Goal: Communication & Community: Answer question/provide support

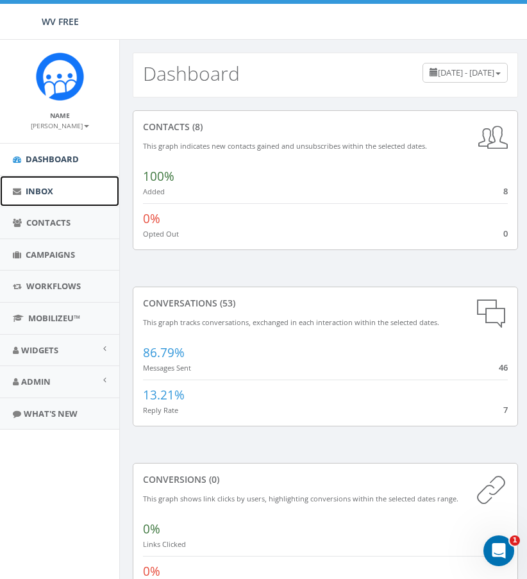
click at [32, 190] on span "Inbox" at bounding box center [40, 191] width 28 height 12
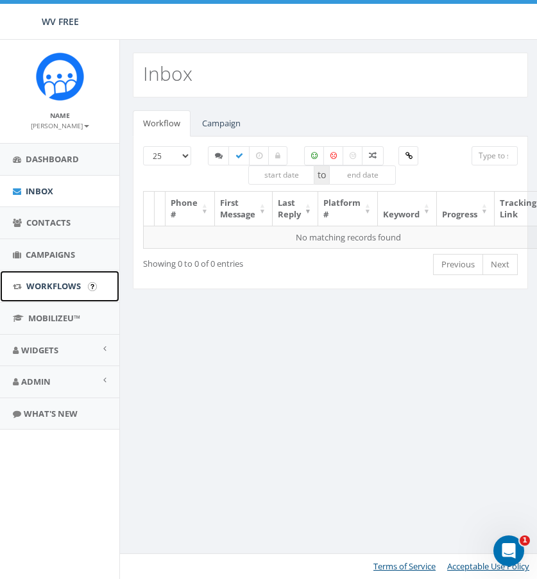
click at [52, 287] on span "Workflows" at bounding box center [53, 286] width 54 height 12
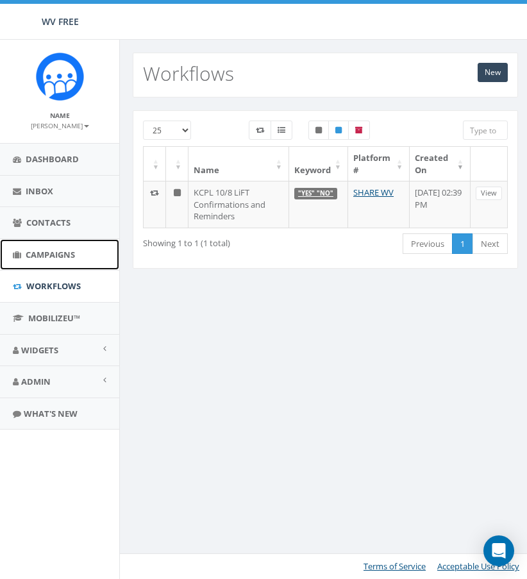
click at [56, 258] on span "Campaigns" at bounding box center [50, 255] width 49 height 12
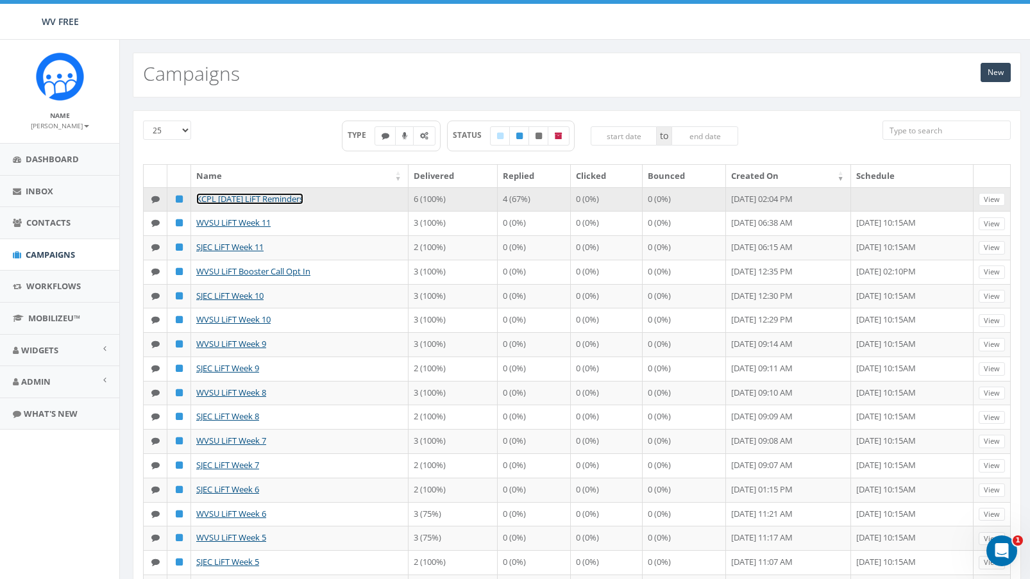
click at [274, 197] on link "KCPL [DATE] LiFT Reminders" at bounding box center [249, 199] width 107 height 12
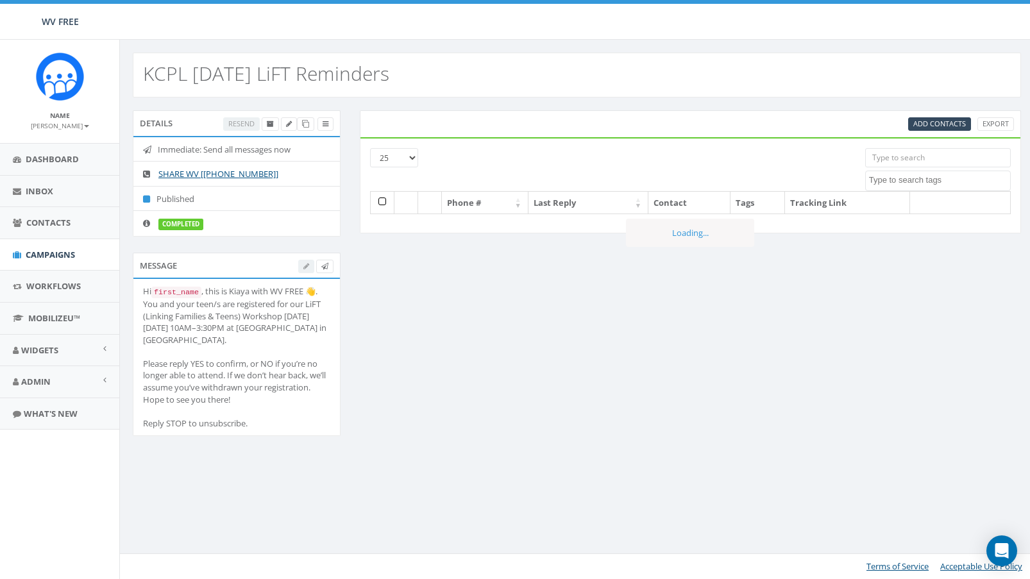
select select
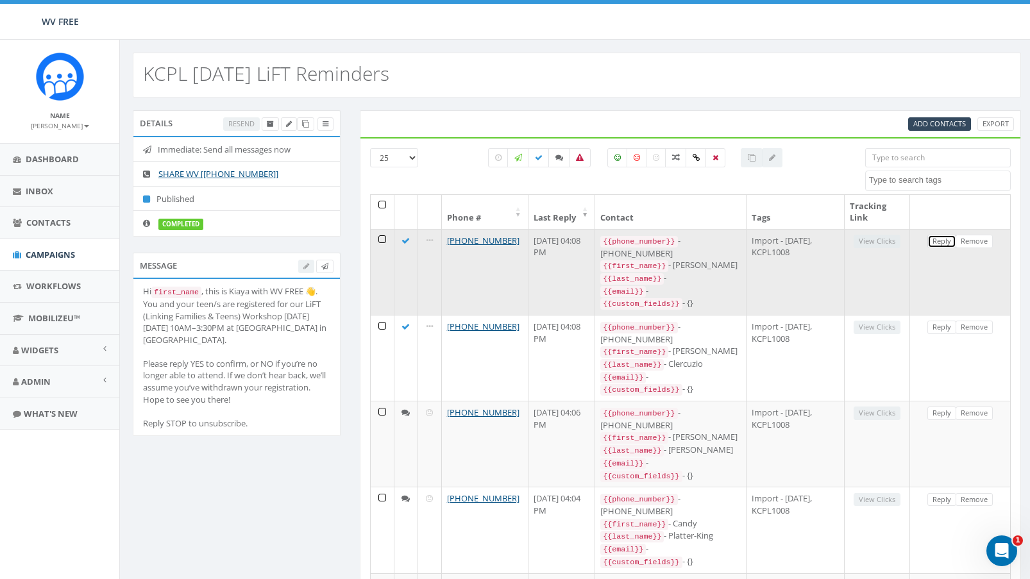
click at [934, 238] on link "Reply" at bounding box center [941, 241] width 29 height 13
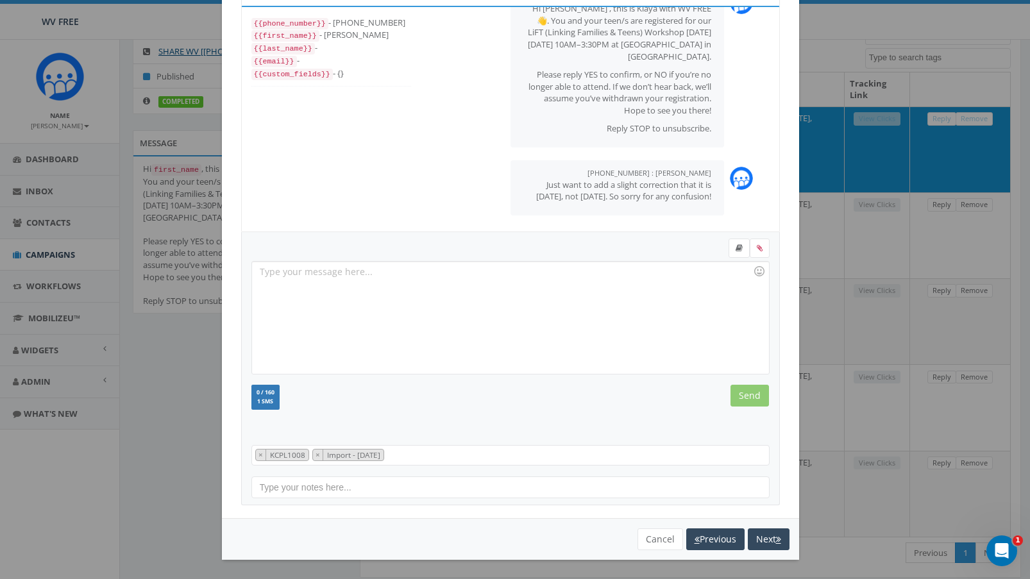
scroll to position [134, 0]
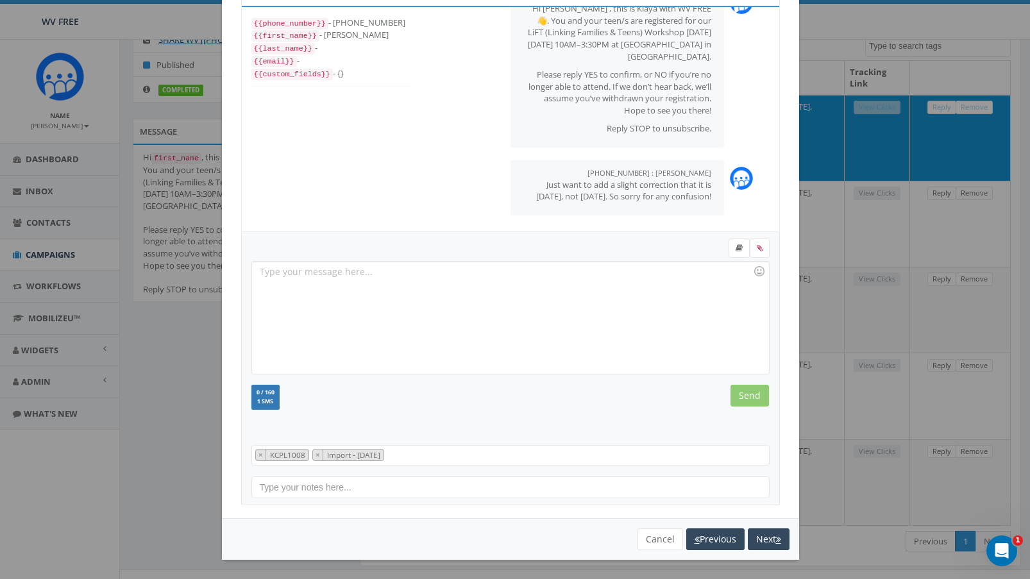
click at [956, 78] on div "[PHONE_NUMBER] All Messages {{phone_number}} - [PHONE_NUMBER] {{first_name}} - …" at bounding box center [515, 289] width 1030 height 579
click at [767, 539] on button "Next" at bounding box center [769, 539] width 42 height 22
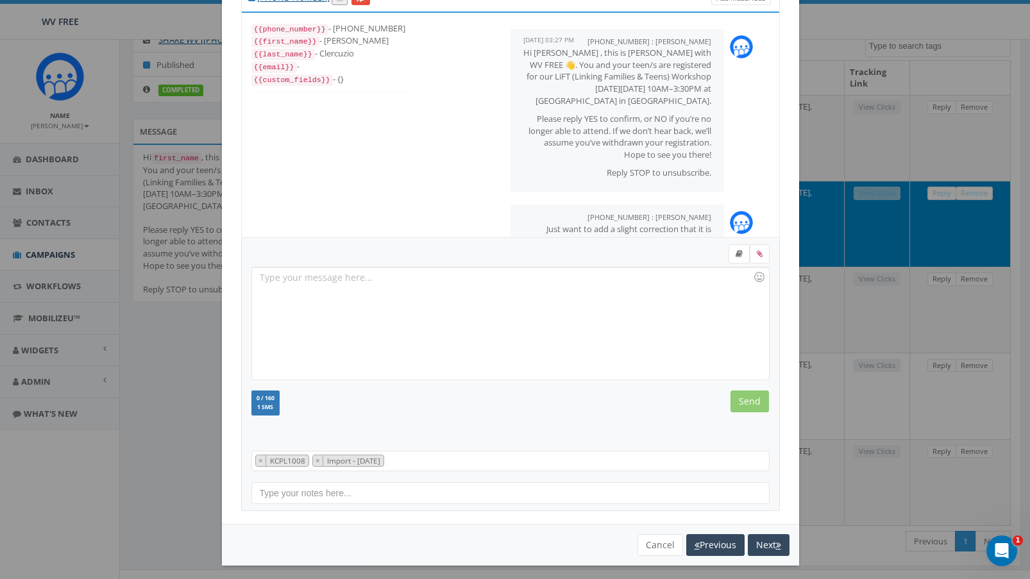
scroll to position [50, 0]
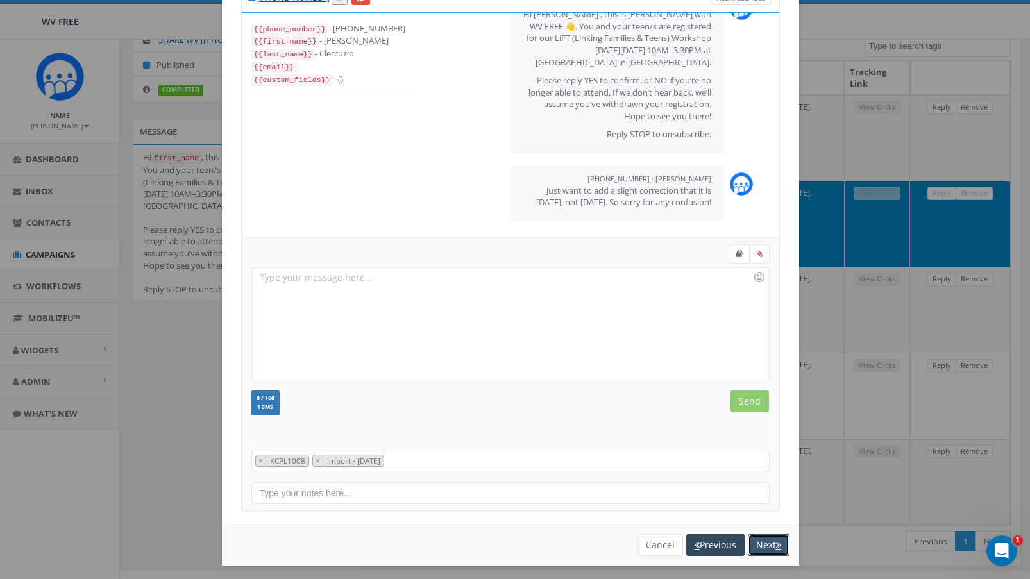
click at [781, 540] on button "Next" at bounding box center [769, 545] width 42 height 22
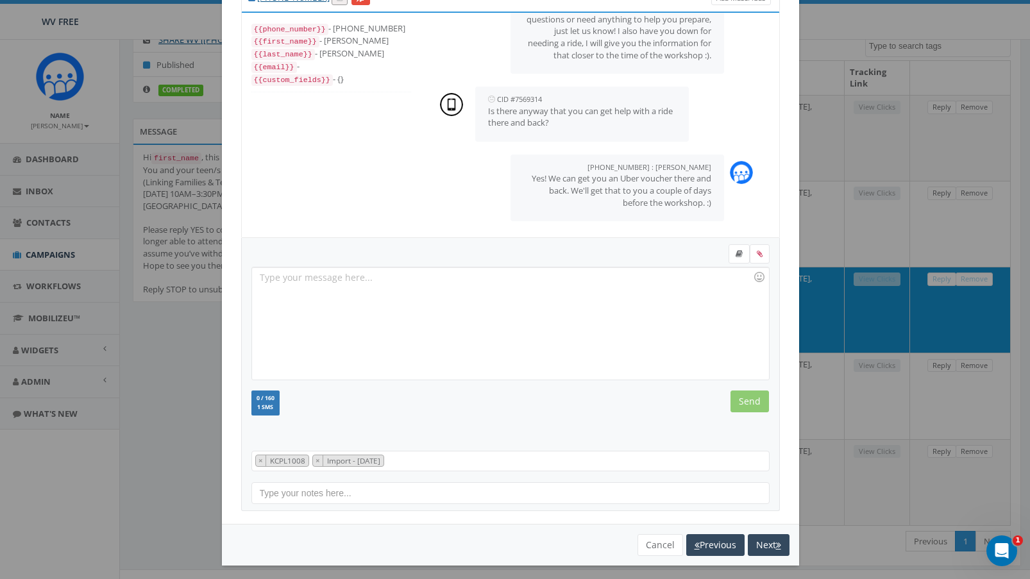
scroll to position [325, 0]
click at [762, 539] on button "Next" at bounding box center [769, 545] width 42 height 22
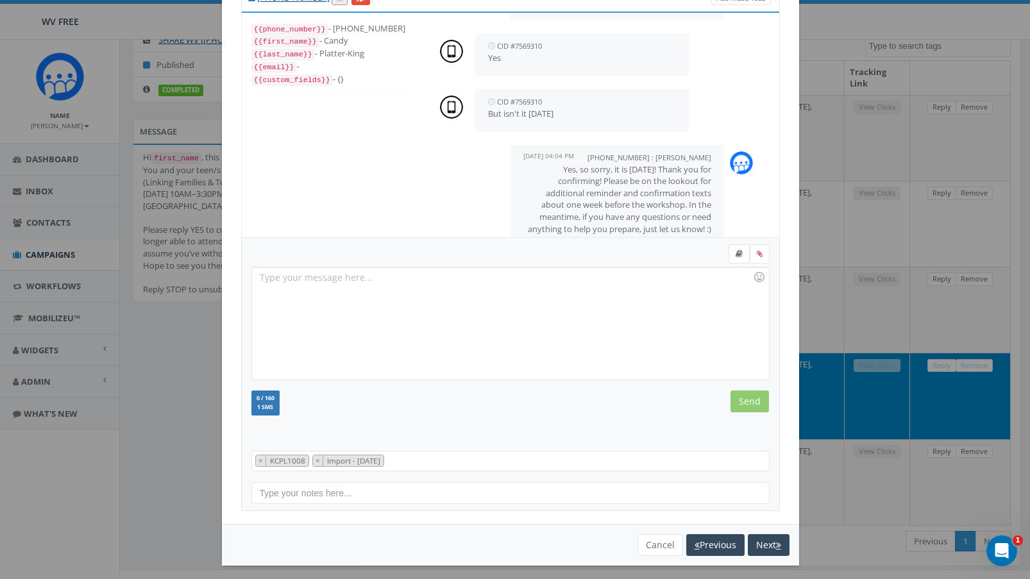
scroll to position [210, 0]
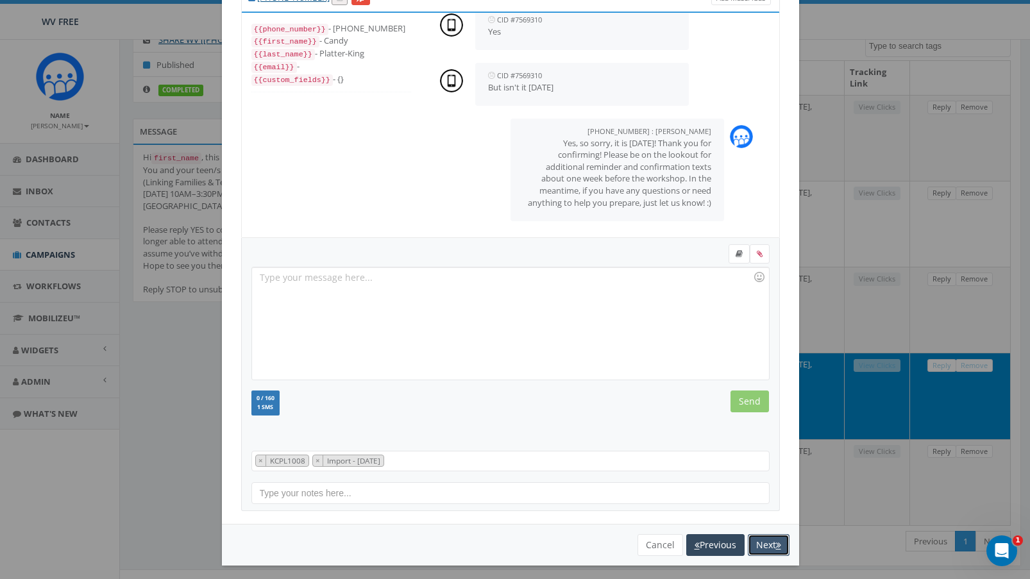
click at [756, 544] on button "Next" at bounding box center [769, 545] width 42 height 22
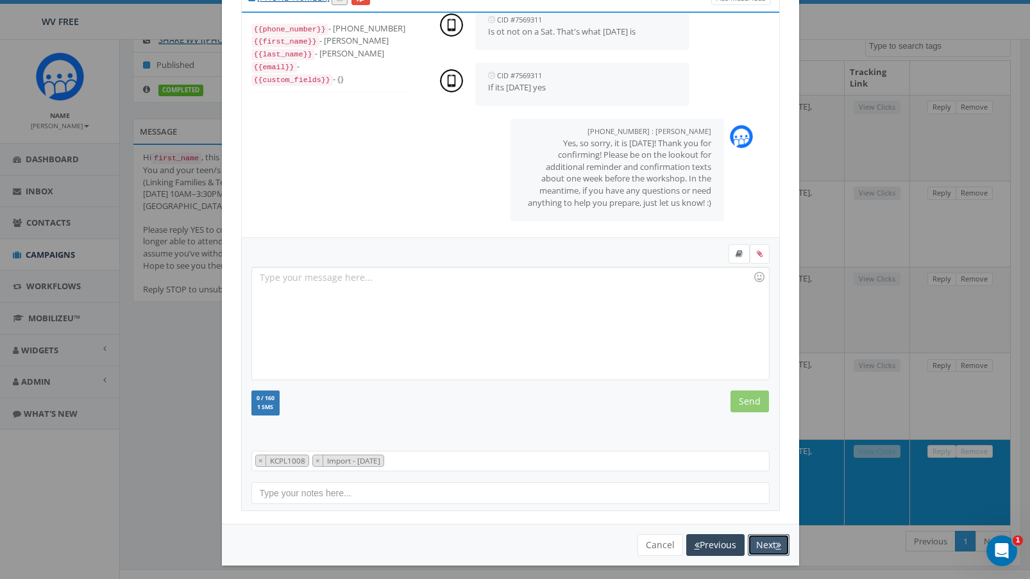
click at [776, 540] on icon "button" at bounding box center [778, 544] width 5 height 9
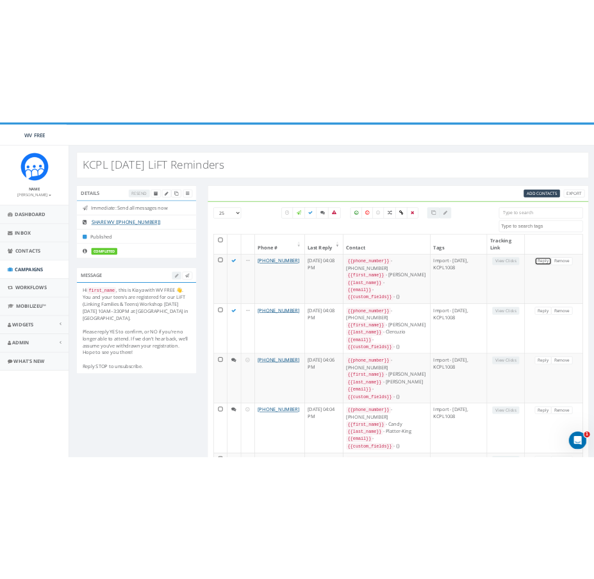
scroll to position [0, 0]
